Goal: Information Seeking & Learning: Check status

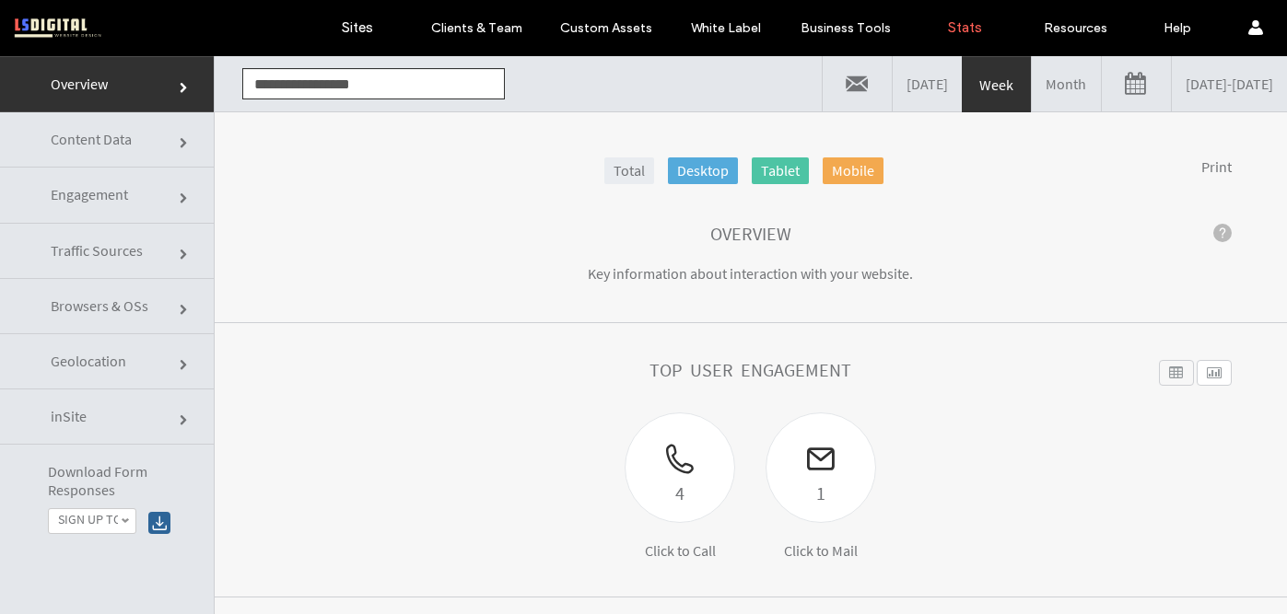
scroll to position [192, 0]
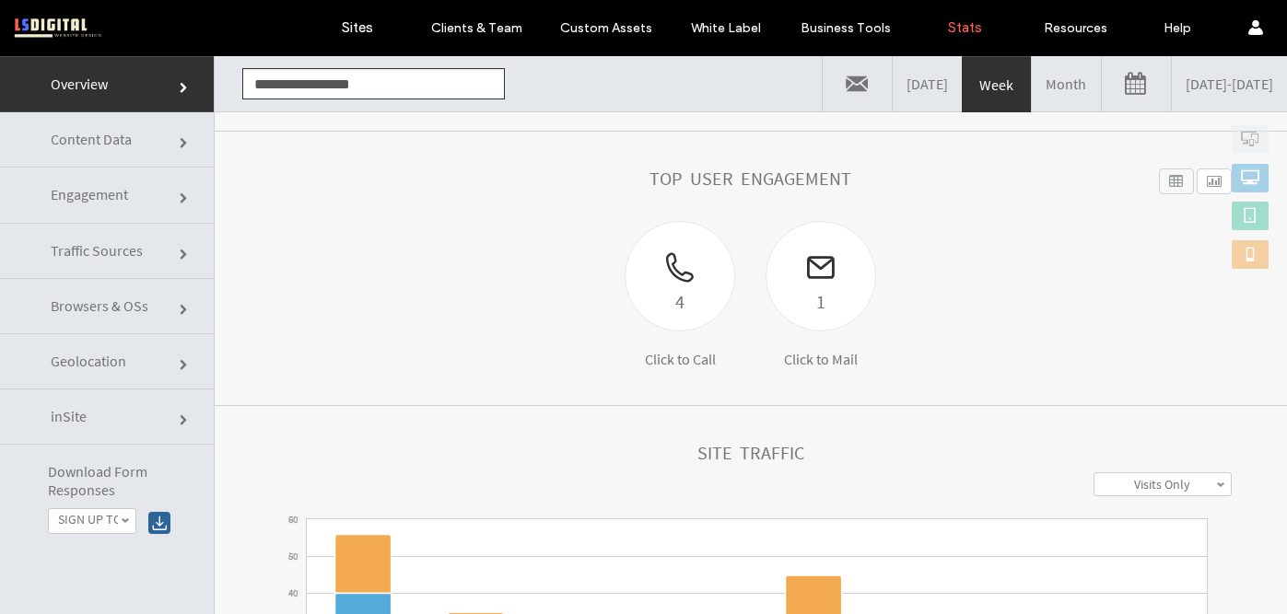
click at [119, 210] on link "Engagement" at bounding box center [107, 195] width 214 height 55
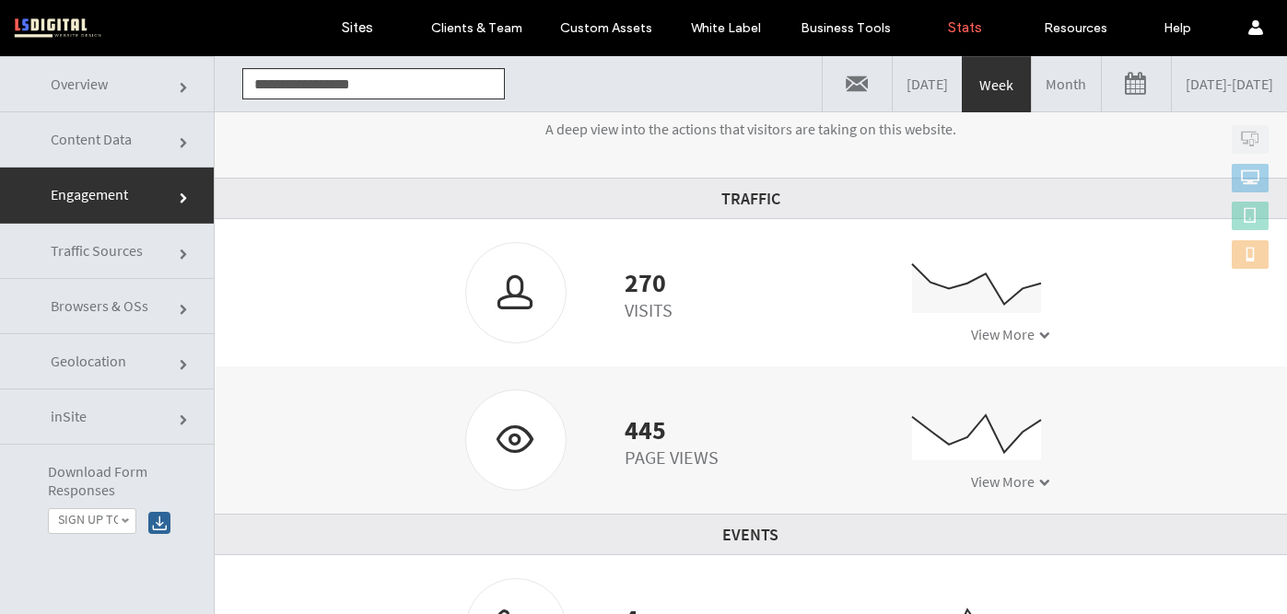
scroll to position [122, 0]
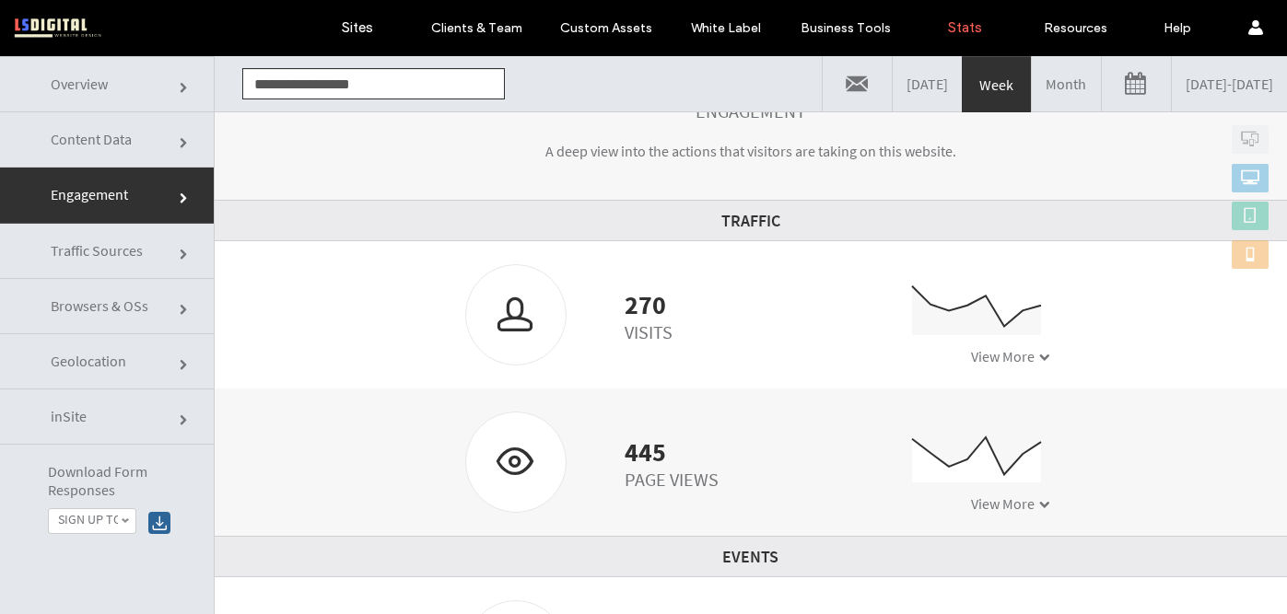
click at [151, 143] on link "Content Data" at bounding box center [107, 139] width 214 height 55
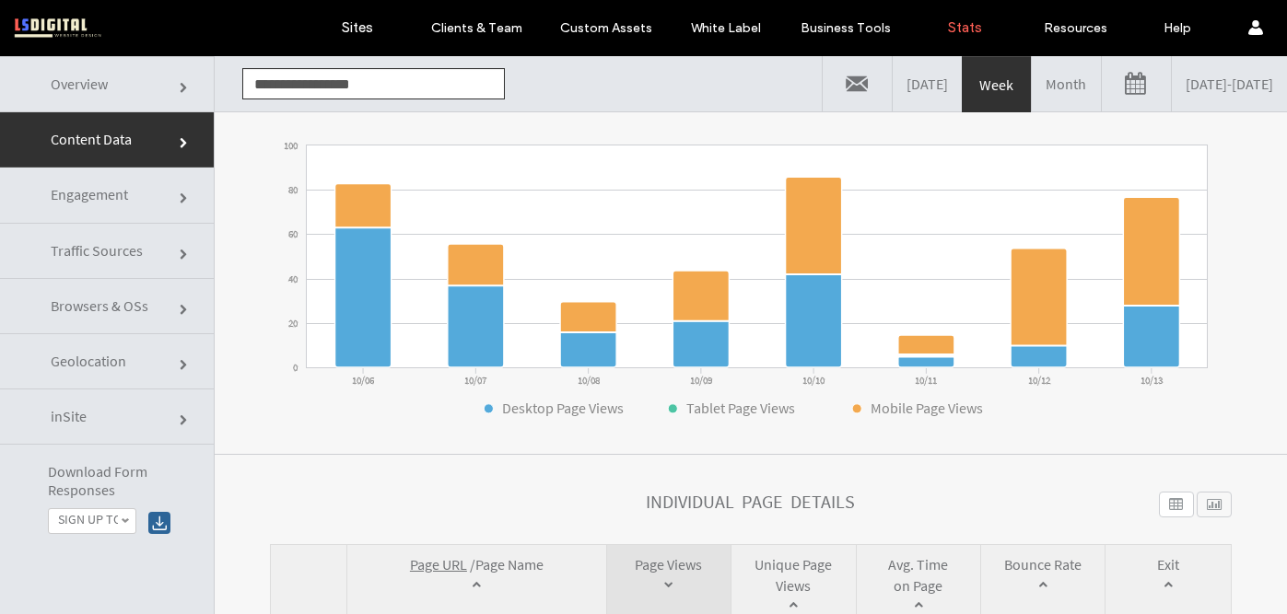
scroll to position [51, 0]
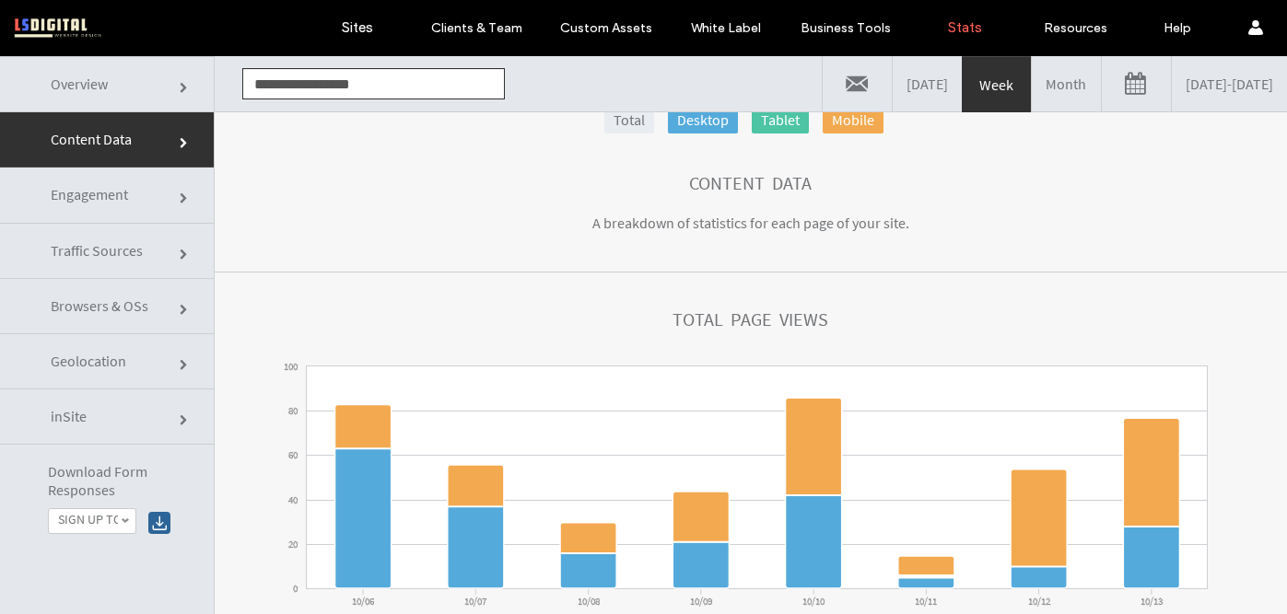
click at [118, 199] on span "Engagement" at bounding box center [89, 194] width 77 height 18
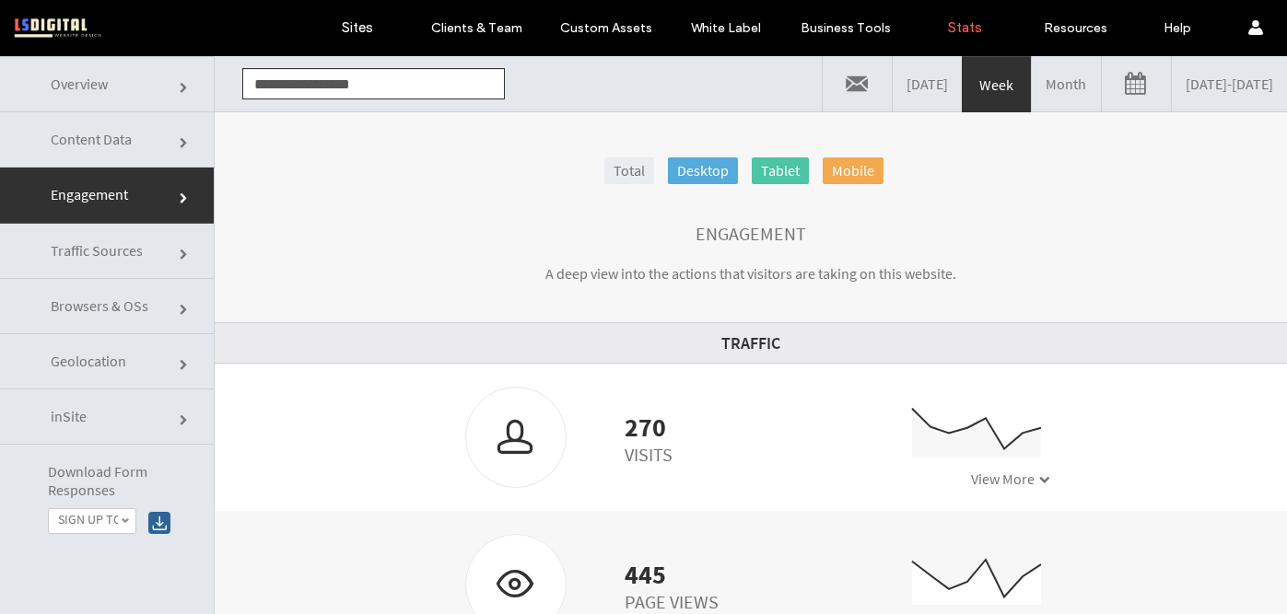
click at [100, 91] on span "Overview" at bounding box center [79, 84] width 57 height 18
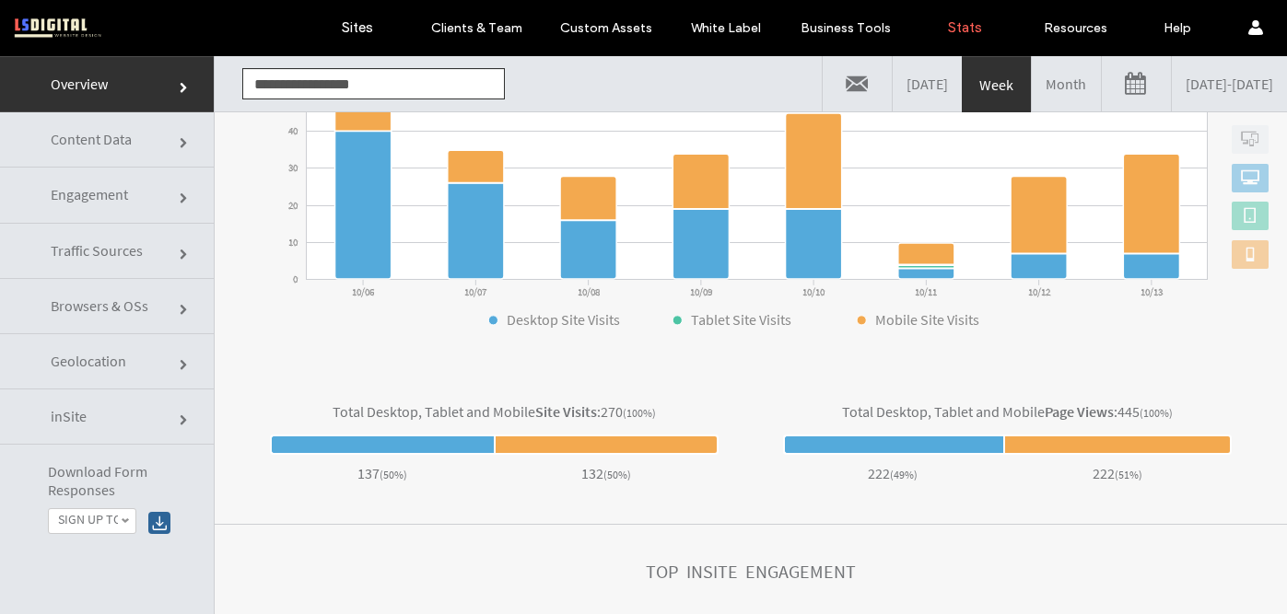
scroll to position [654, 0]
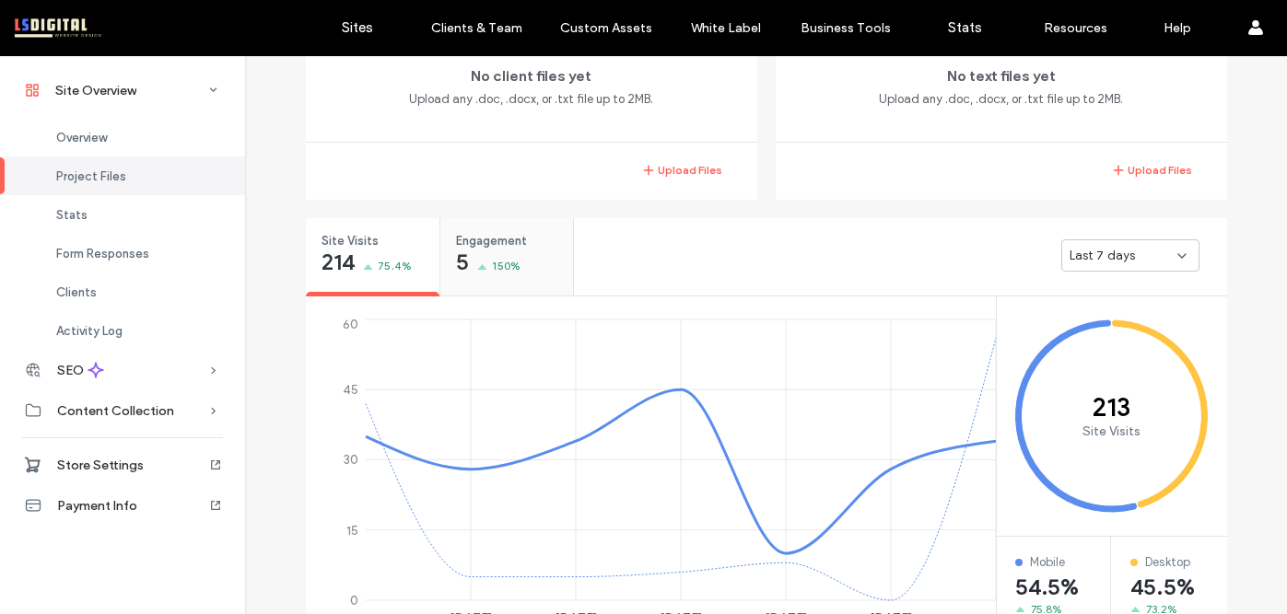
scroll to position [527, 0]
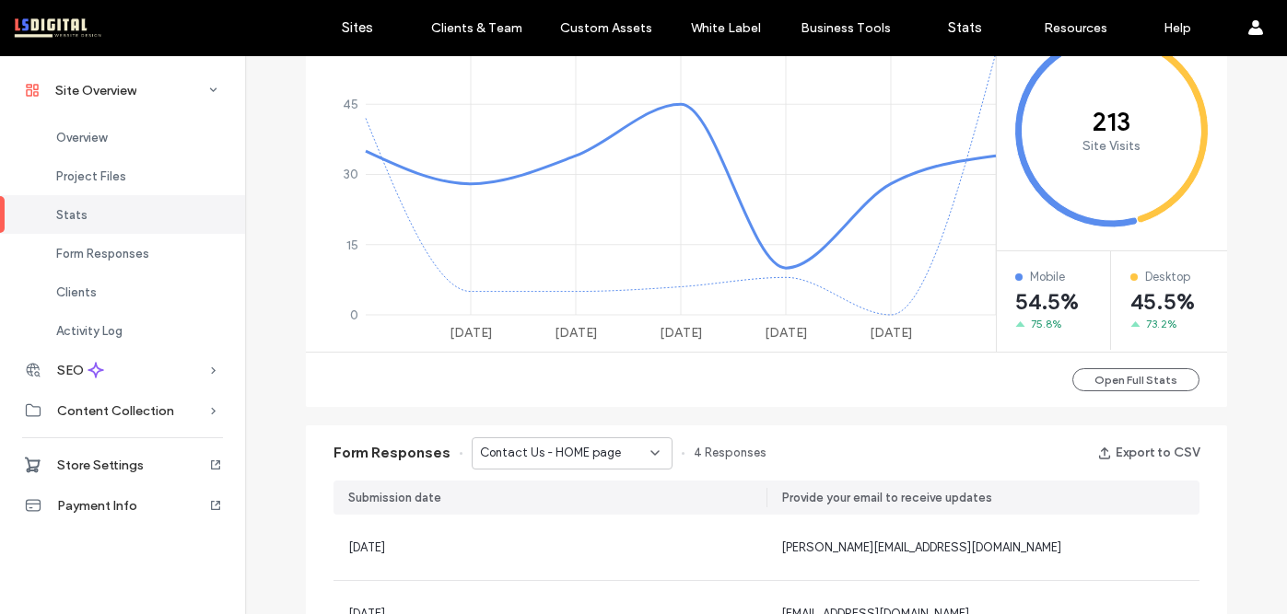
scroll to position [822, 0]
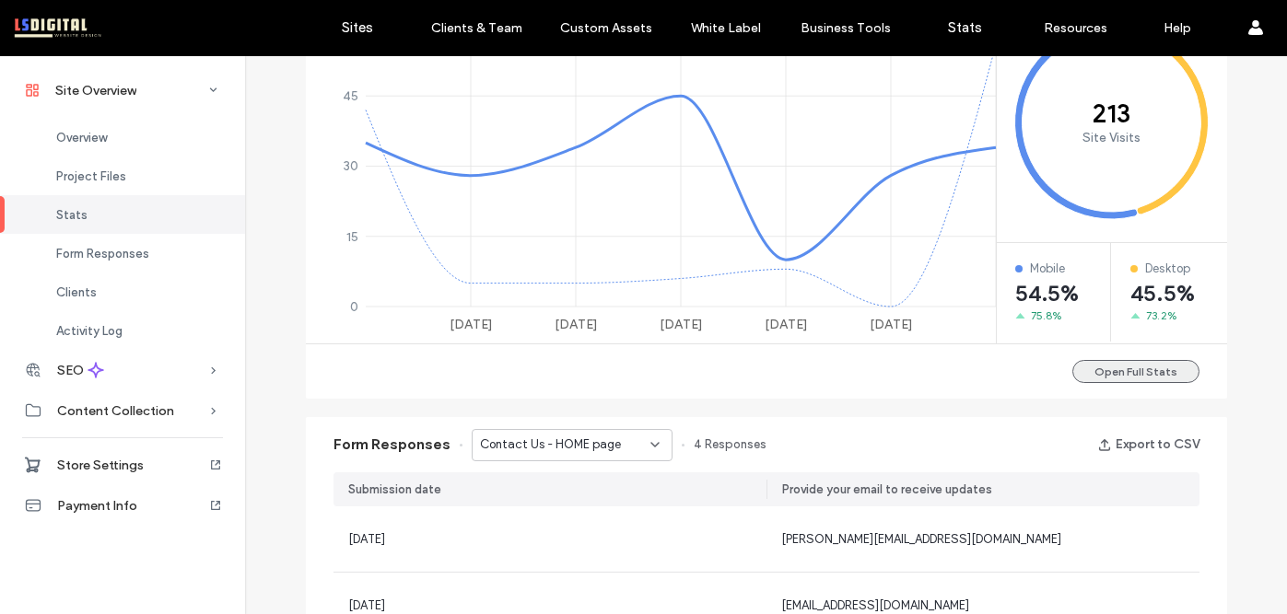
click at [1109, 368] on button "Open Full Stats" at bounding box center [1135, 371] width 127 height 23
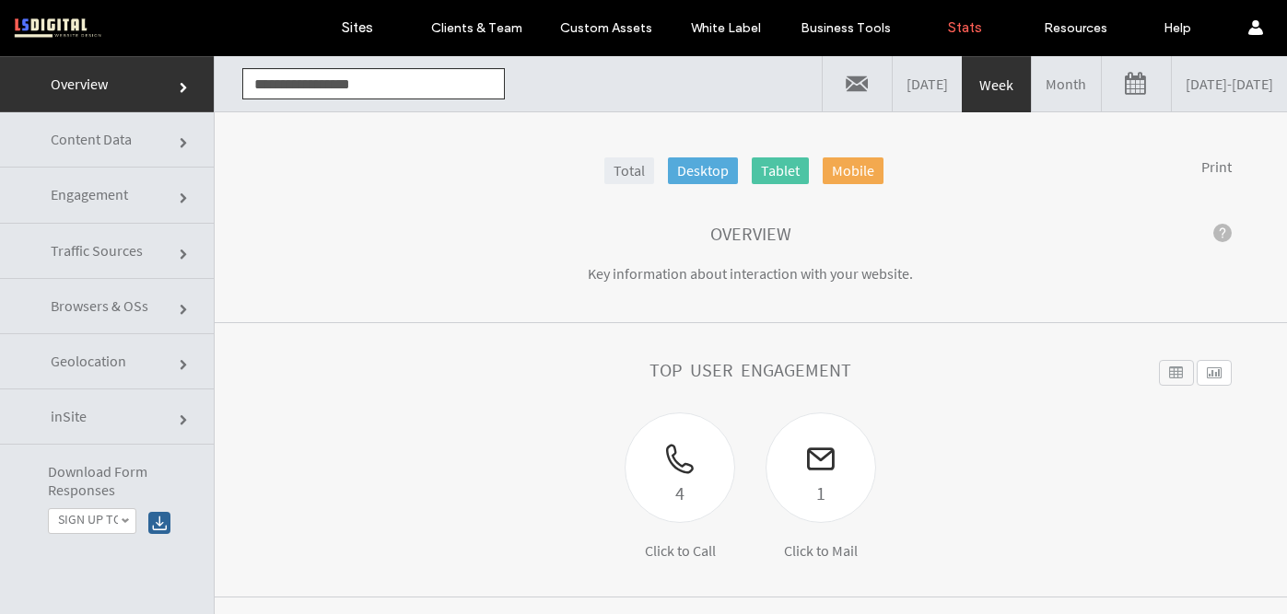
click at [144, 148] on link "Content Data" at bounding box center [107, 139] width 214 height 55
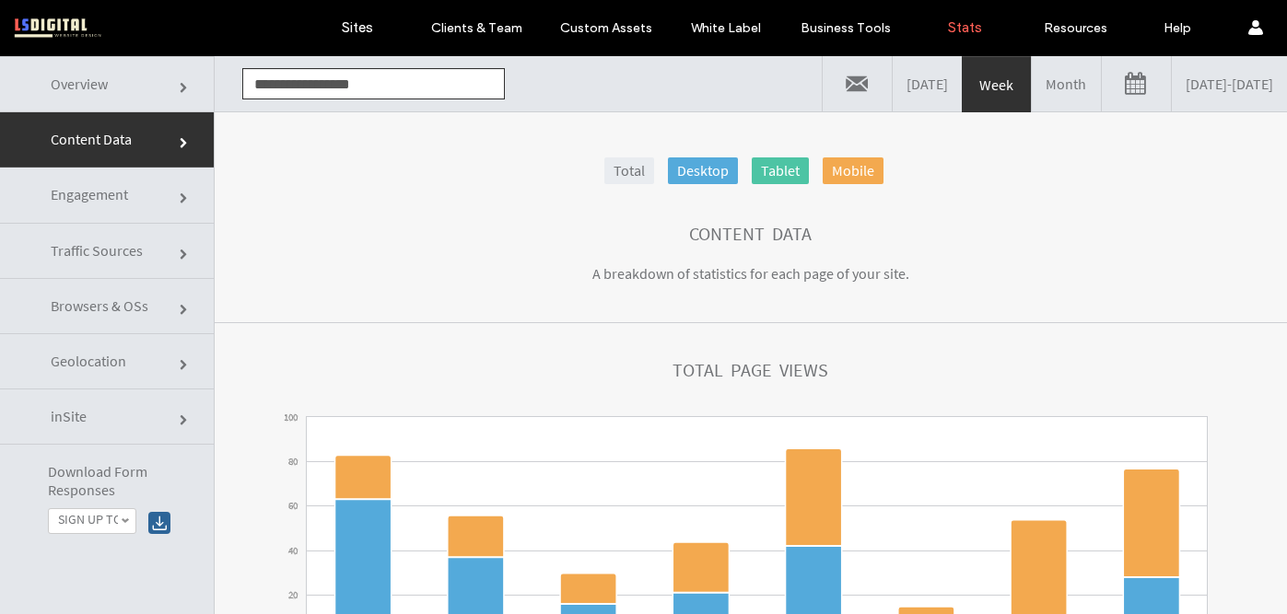
click at [133, 254] on span "Traffic Sources" at bounding box center [97, 250] width 92 height 18
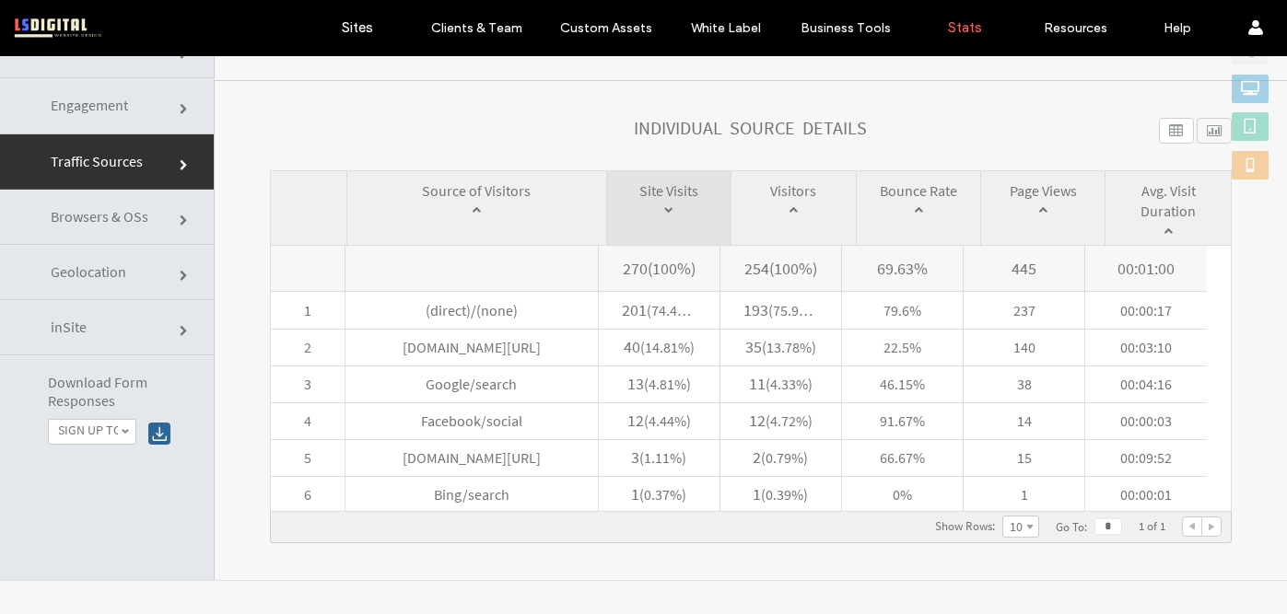
scroll to position [93, 0]
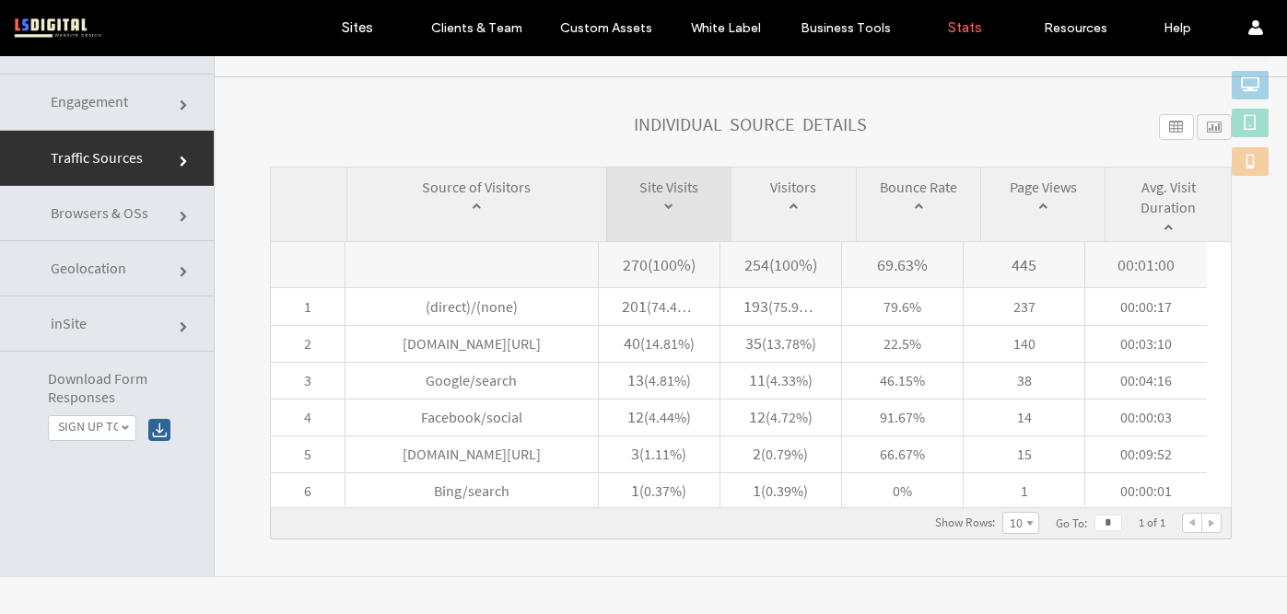
click at [1202, 519] on div at bounding box center [1211, 523] width 18 height 18
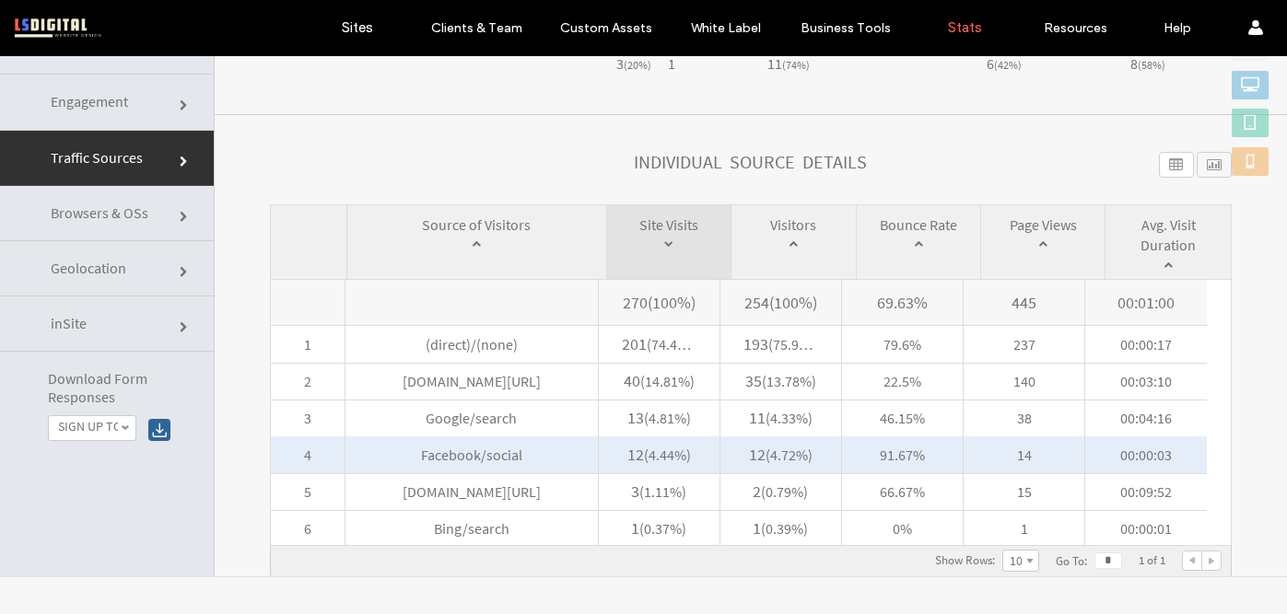
scroll to position [794, 0]
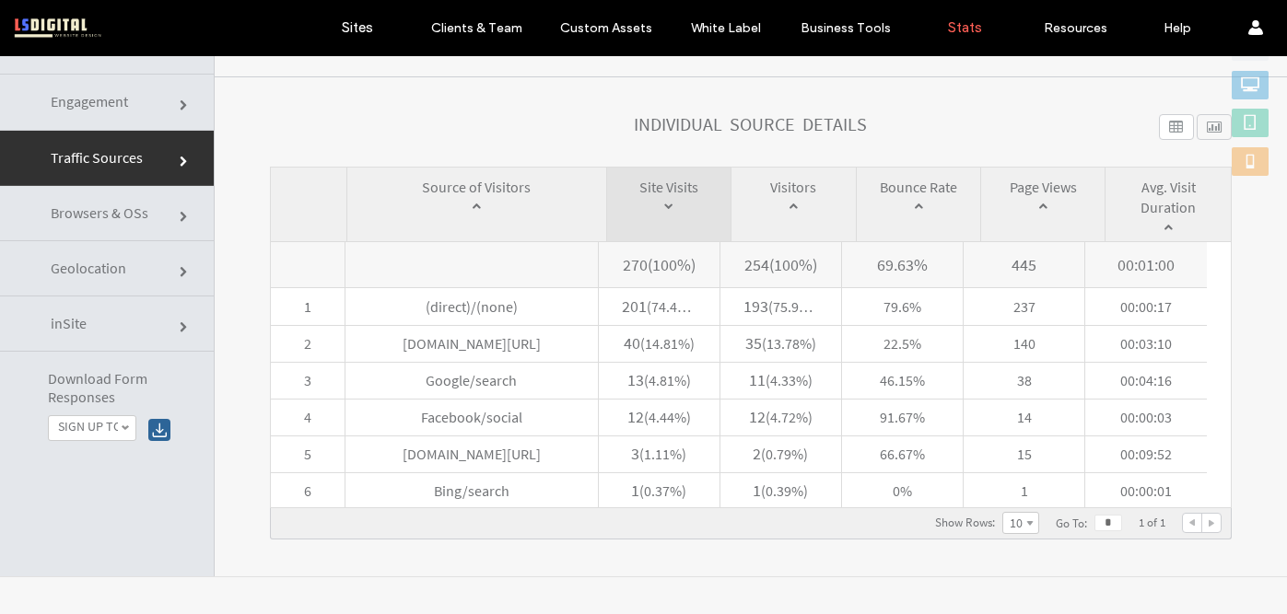
click at [99, 216] on span "Browsers & OSs" at bounding box center [100, 213] width 98 height 18
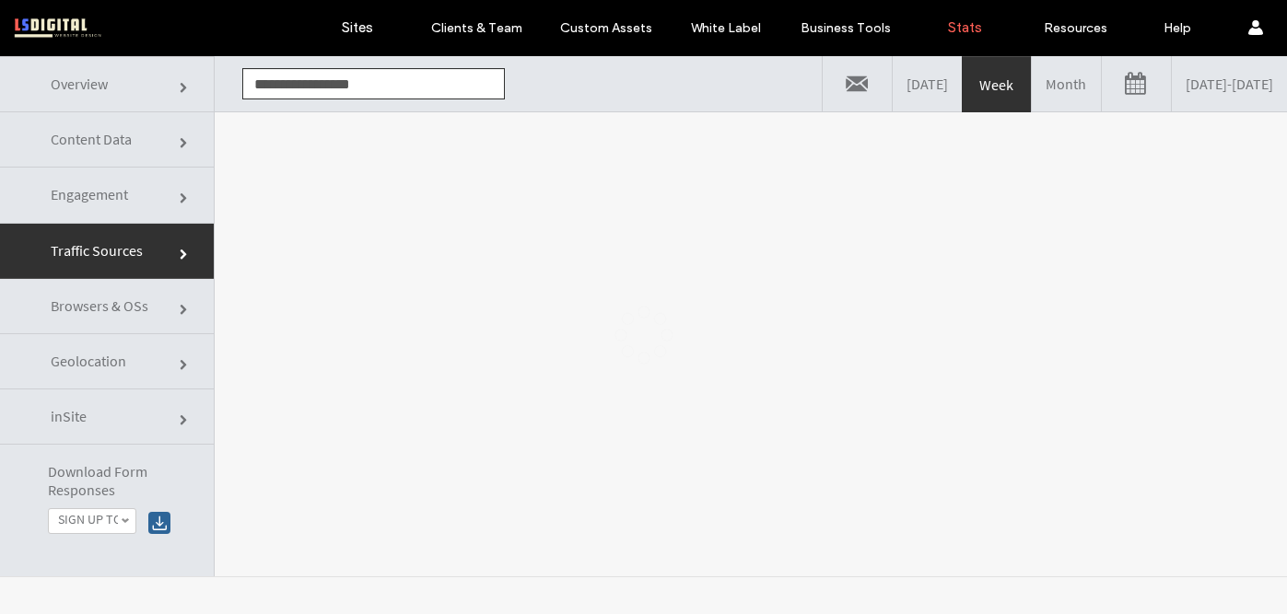
scroll to position [0, 0]
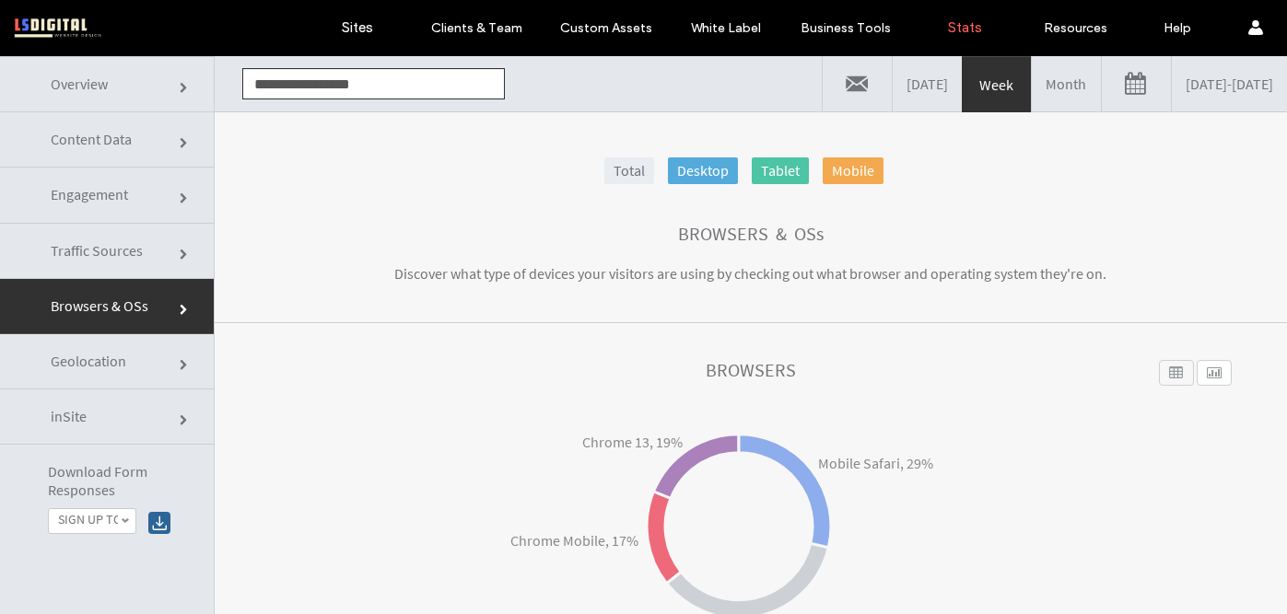
click at [111, 148] on span "Content Data" at bounding box center [91, 139] width 81 height 18
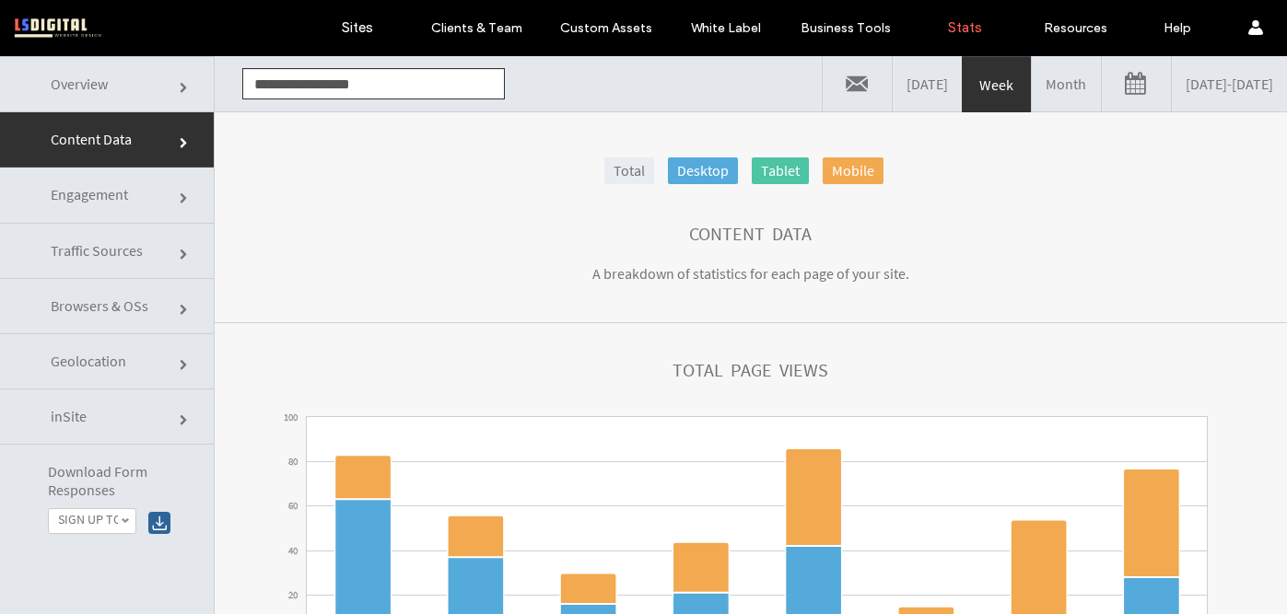
click at [94, 197] on span "Engagement" at bounding box center [89, 194] width 77 height 18
